Goal: Navigation & Orientation: Find specific page/section

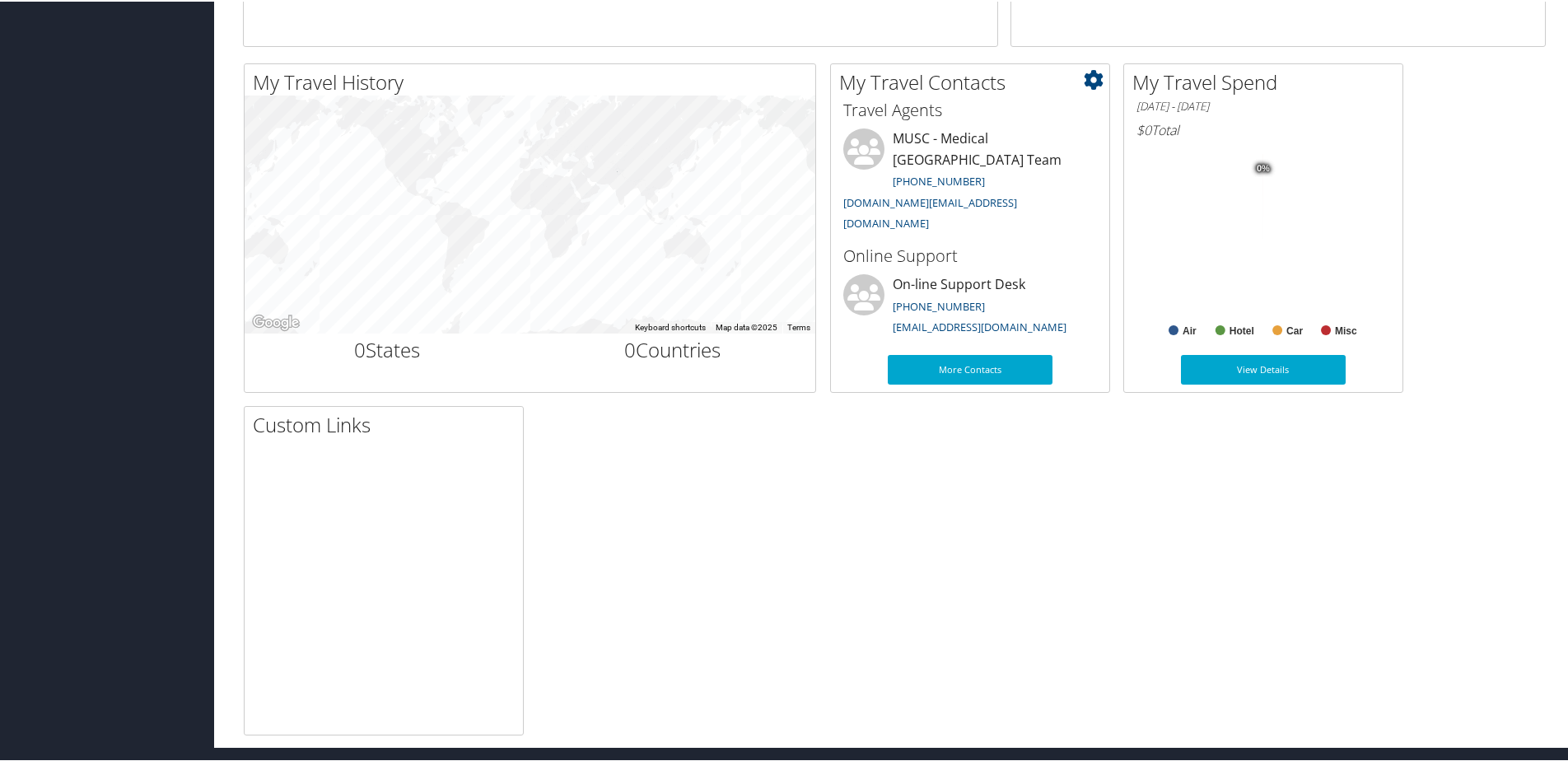
scroll to position [500, 0]
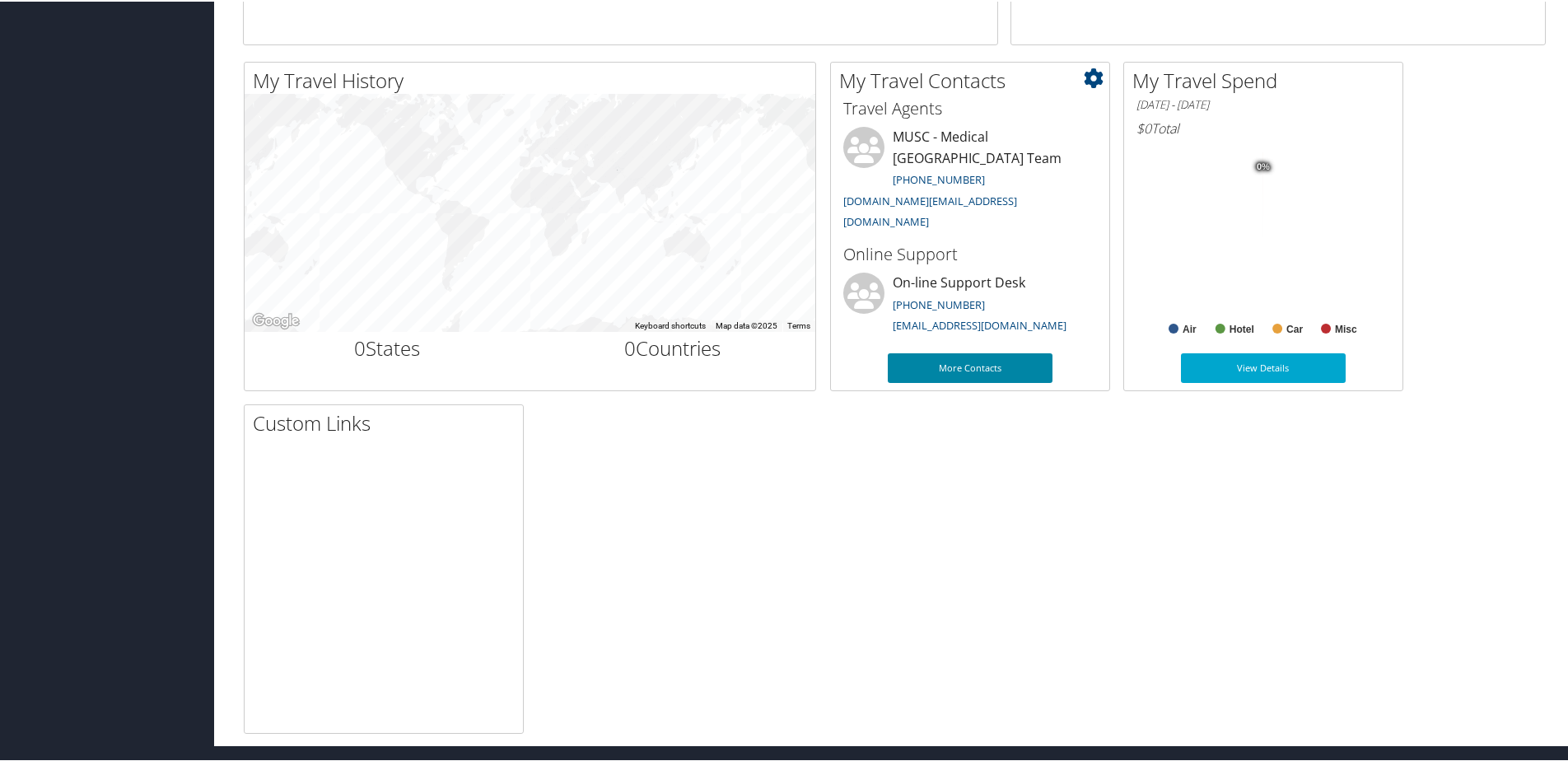
click at [976, 371] on link "More Contacts" at bounding box center [970, 366] width 165 height 30
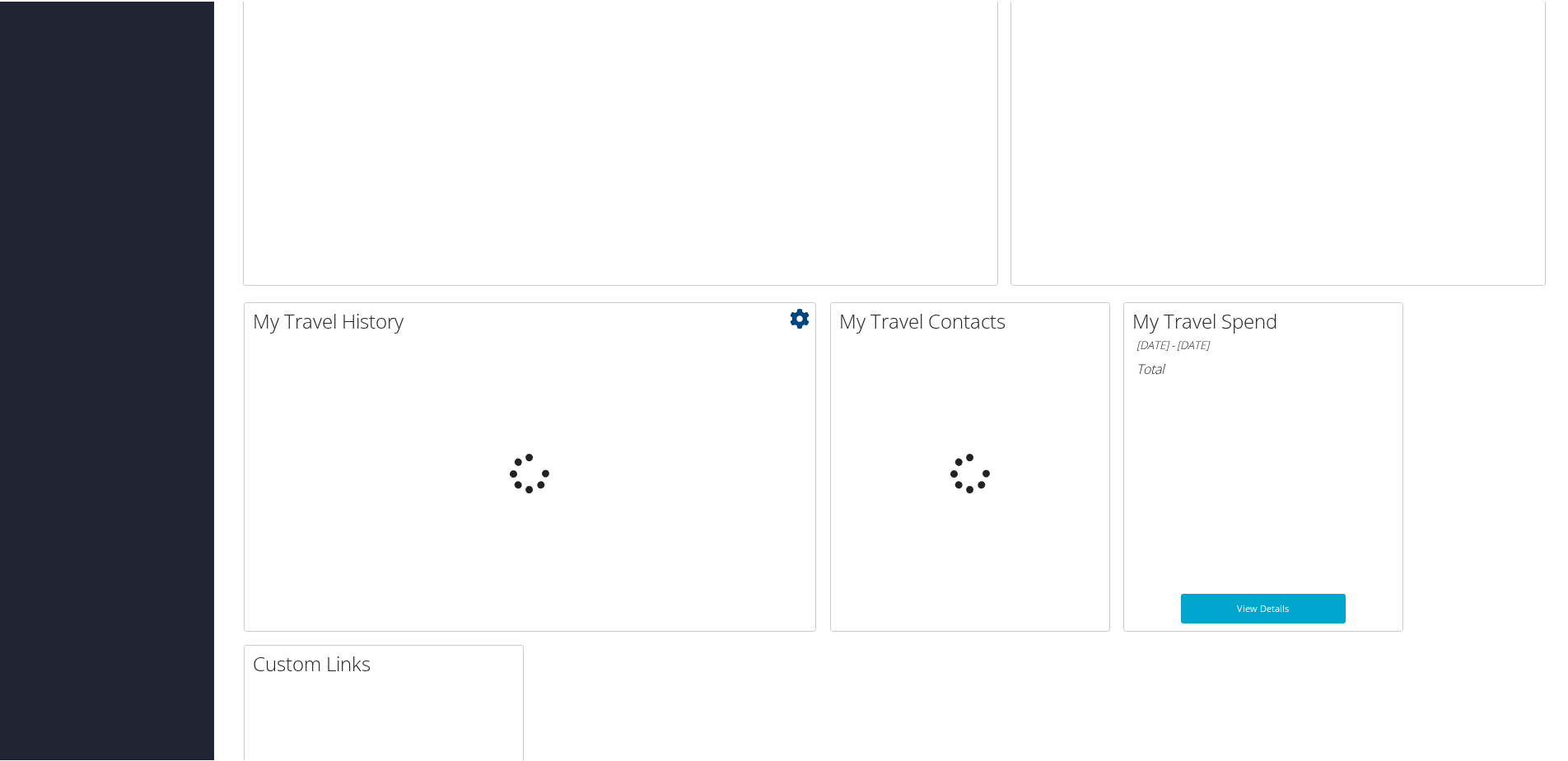
scroll to position [500, 0]
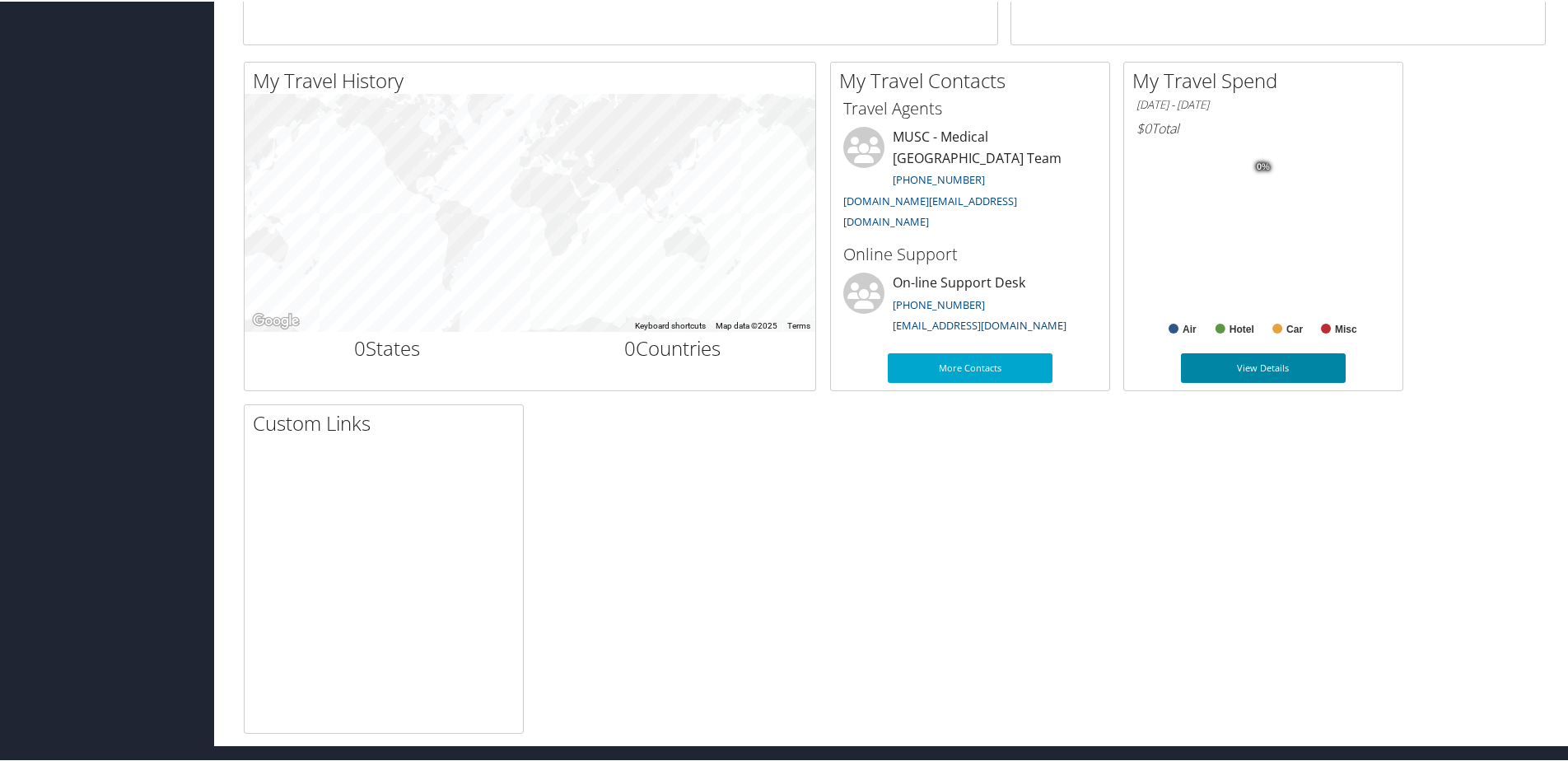
click at [1259, 371] on link "View Details" at bounding box center [1264, 366] width 165 height 30
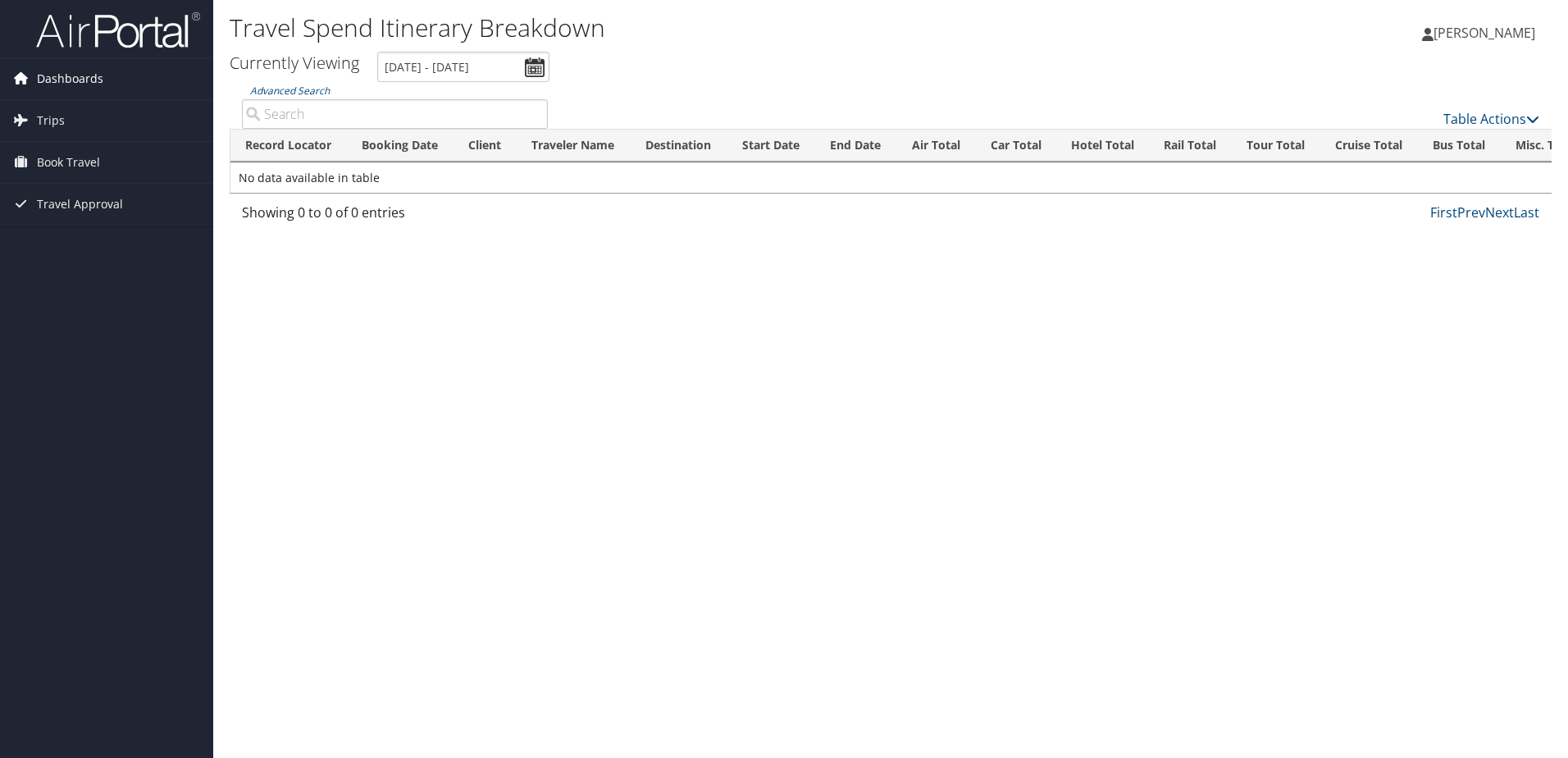
click at [93, 86] on span "Dashboards" at bounding box center [70, 79] width 67 height 41
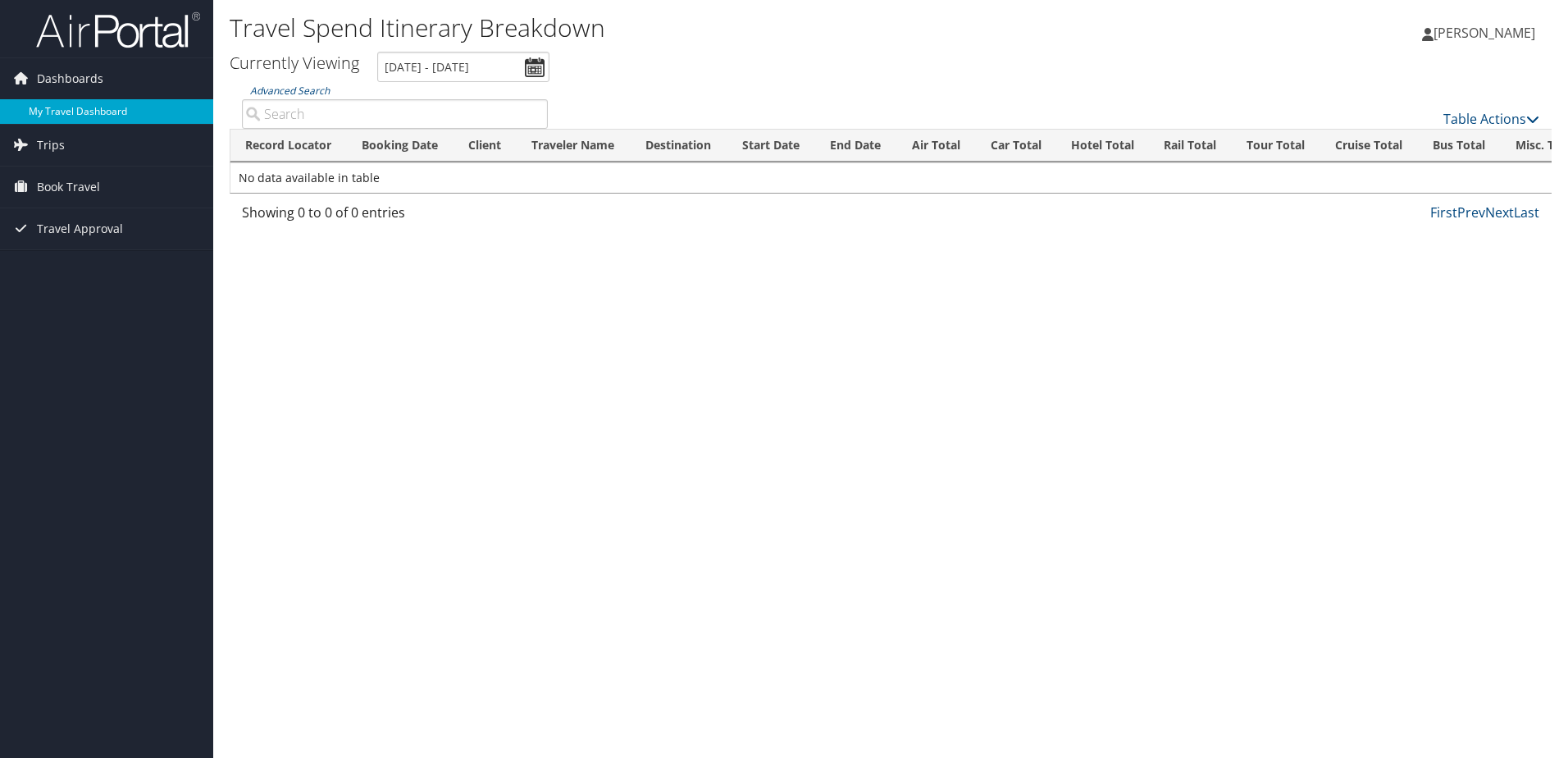
click at [85, 110] on link "My Travel Dashboard" at bounding box center [106, 111] width 213 height 24
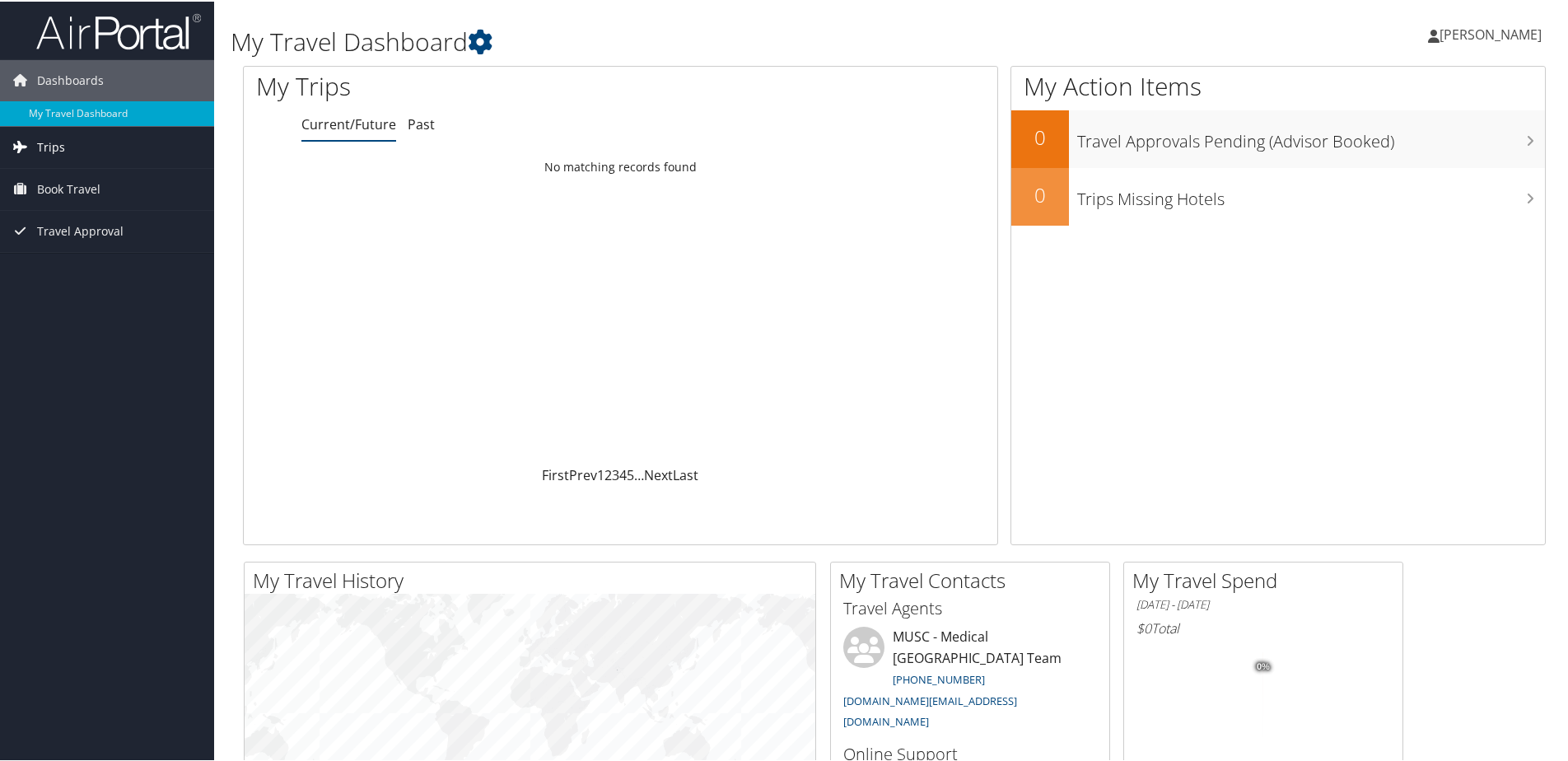
click at [71, 142] on link "Trips" at bounding box center [107, 145] width 214 height 41
click at [59, 230] on link "Trips Missing Hotels" at bounding box center [107, 227] width 214 height 24
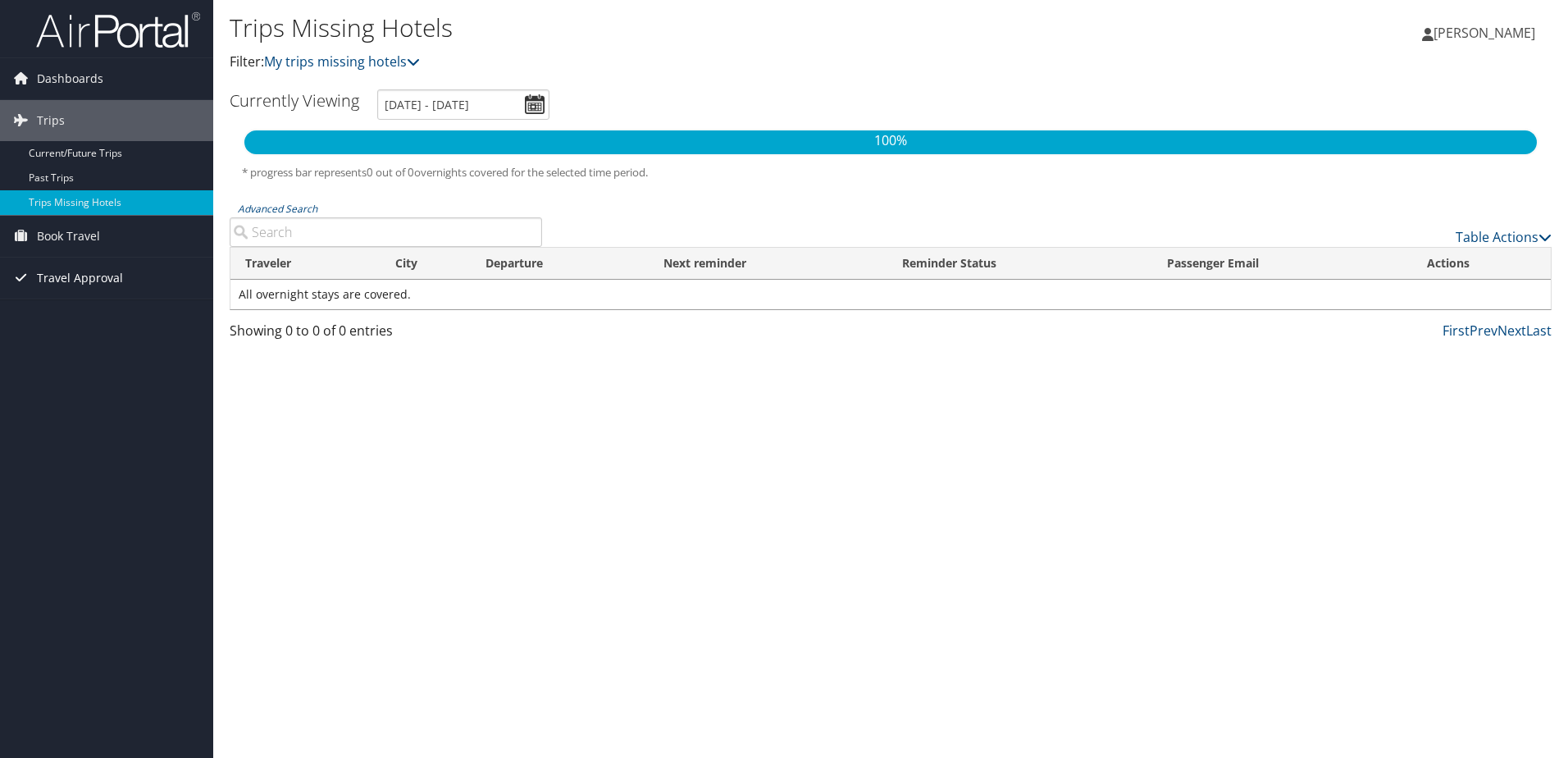
click at [53, 275] on span "Travel Approval" at bounding box center [79, 277] width 86 height 41
click at [67, 332] on link "Approved Trips" at bounding box center [106, 335] width 213 height 24
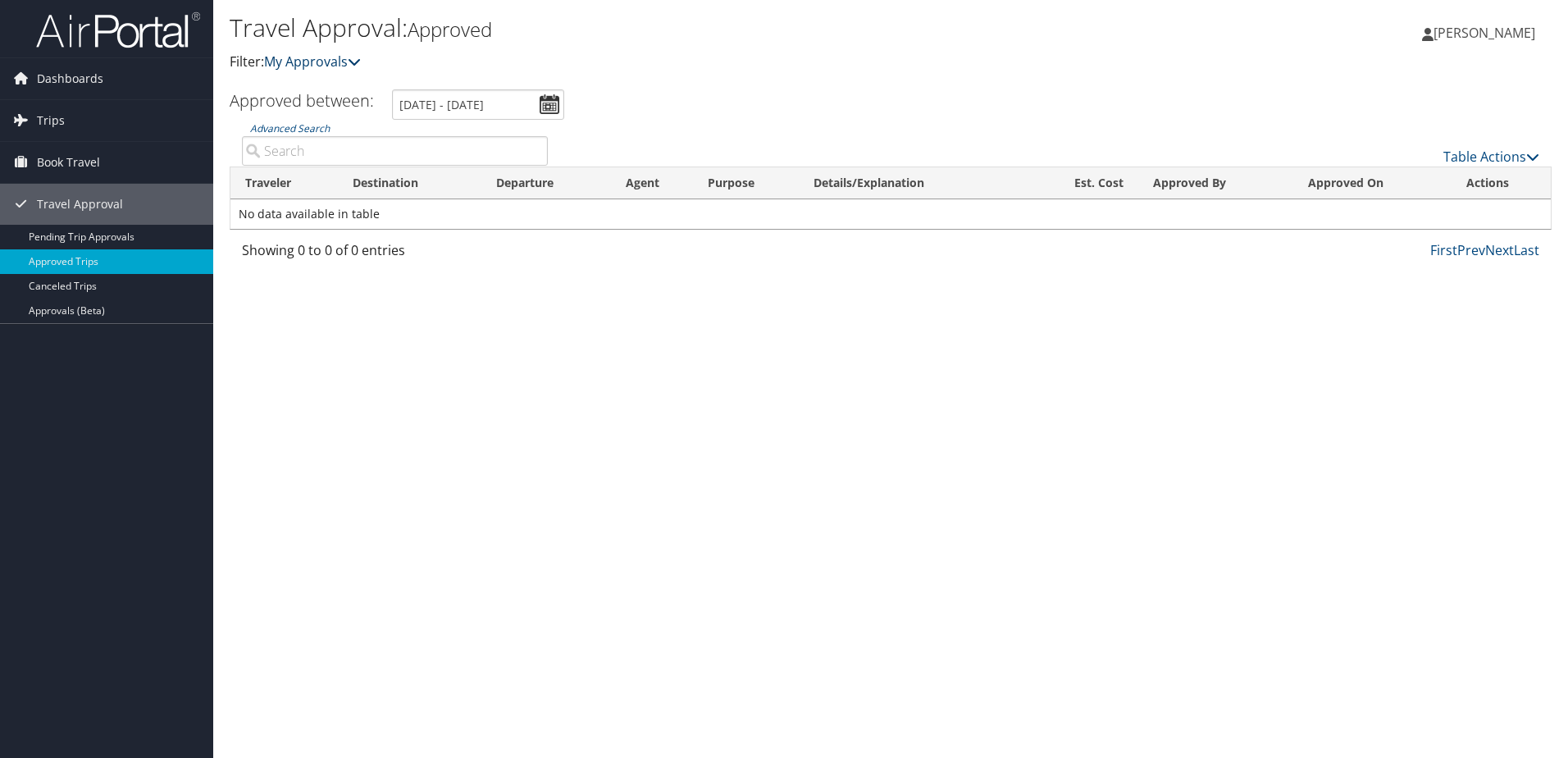
click at [350, 61] on link "My Approvals" at bounding box center [312, 61] width 97 height 18
click at [98, 79] on span "Dashboards" at bounding box center [70, 79] width 67 height 41
